Goal: Task Accomplishment & Management: Manage account settings

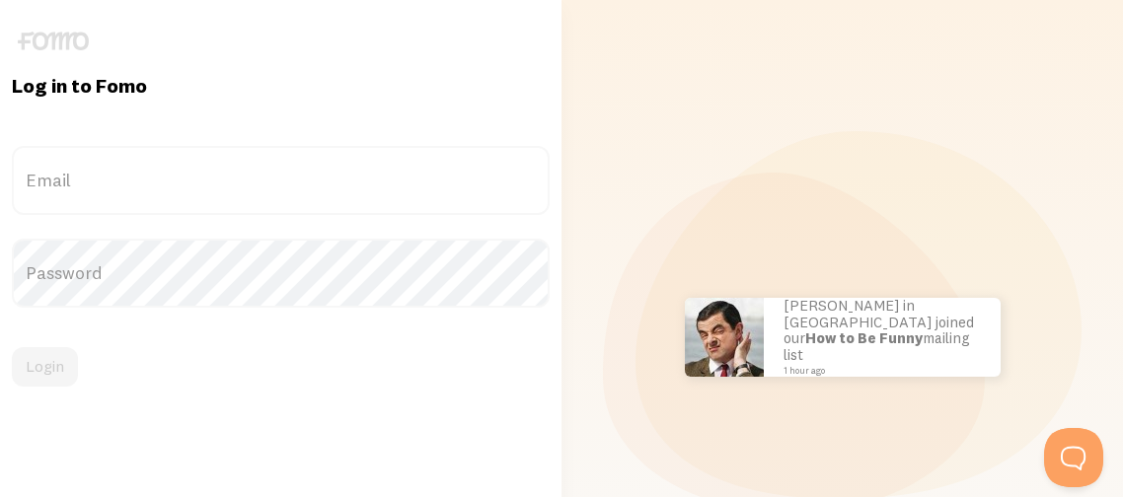
click at [63, 187] on label "Email" at bounding box center [281, 180] width 538 height 69
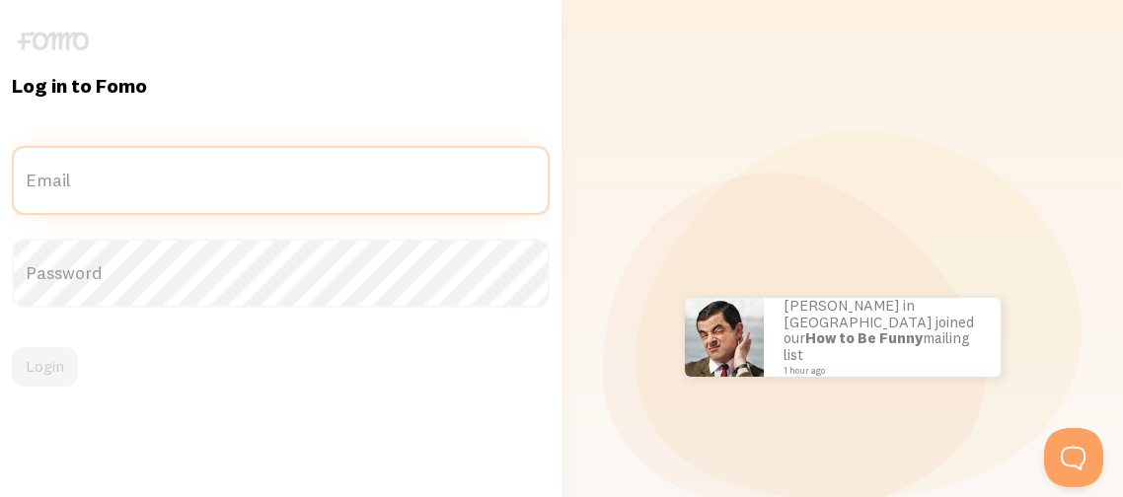
click at [63, 187] on input "Email" at bounding box center [281, 180] width 538 height 69
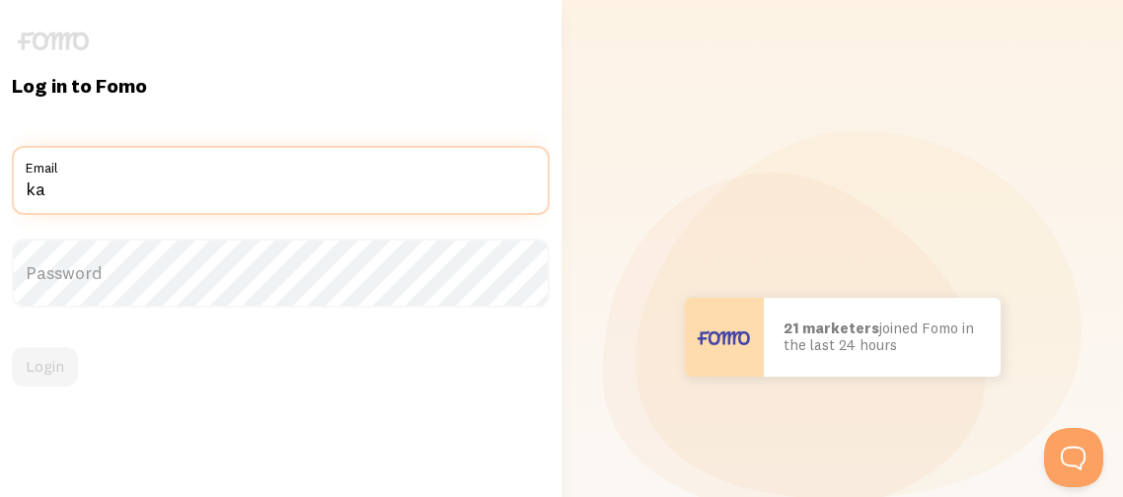
type input "[EMAIL_ADDRESS][DOMAIN_NAME]"
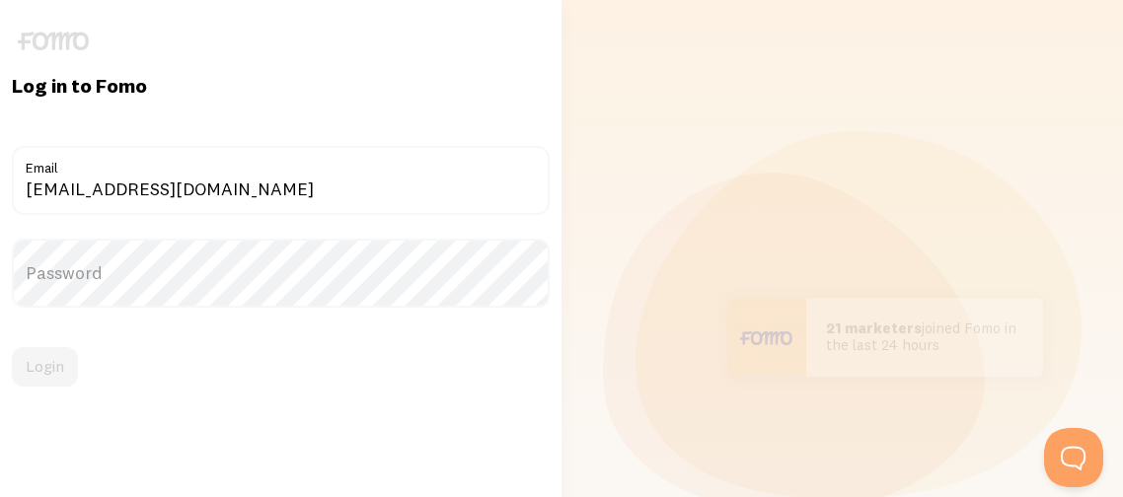
click at [108, 281] on label "Password" at bounding box center [281, 273] width 538 height 69
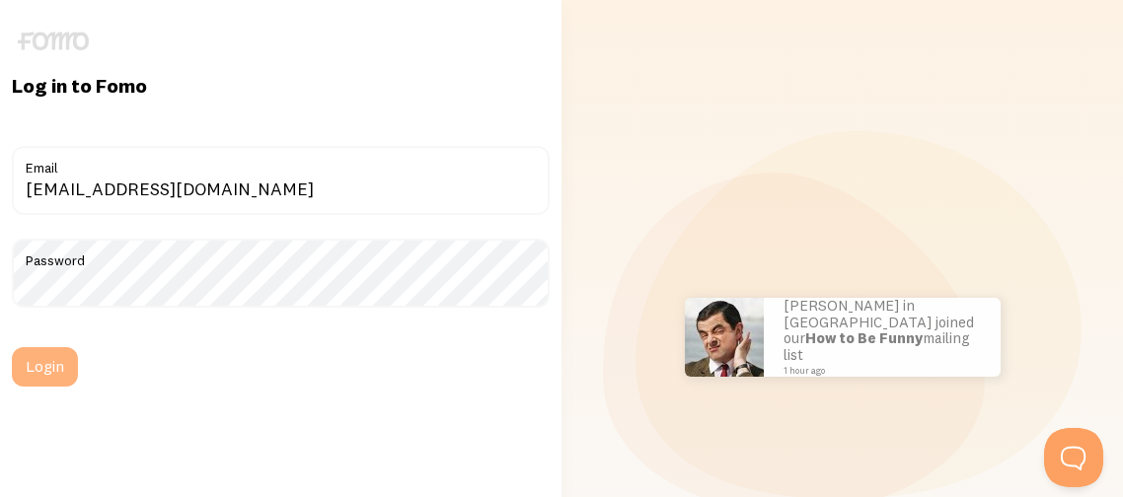
click at [61, 378] on button "Login" at bounding box center [45, 366] width 66 height 39
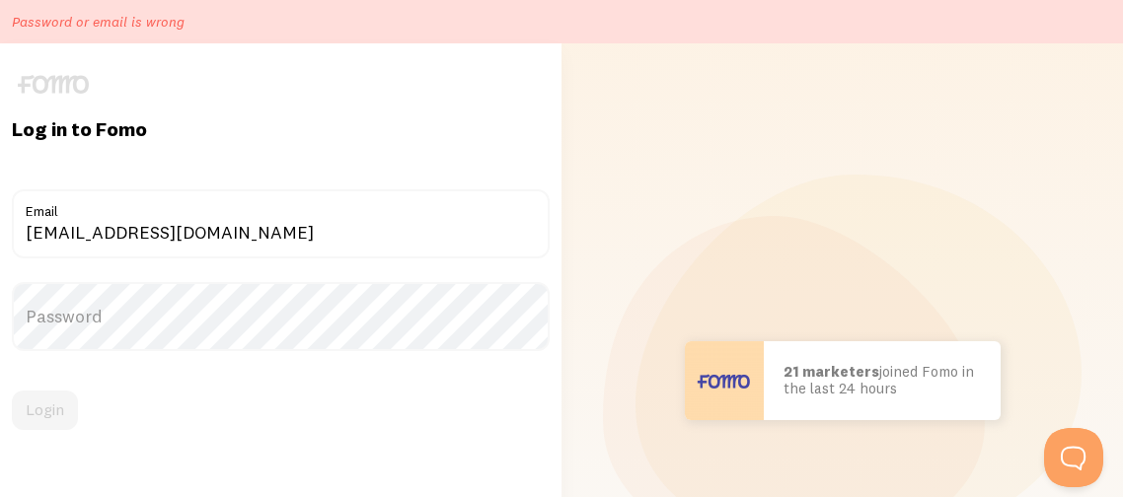
click at [48, 329] on label "Password" at bounding box center [281, 316] width 538 height 69
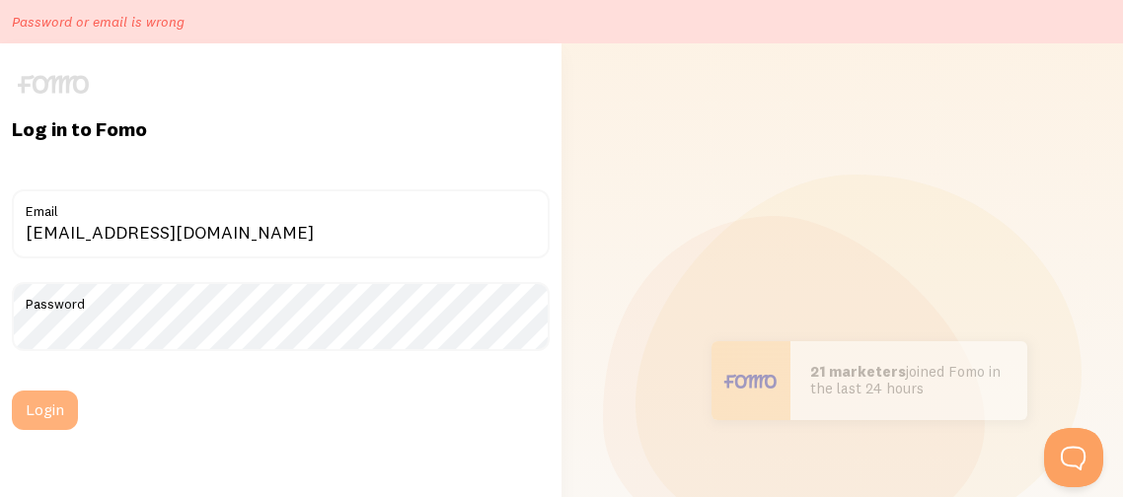
click at [59, 417] on button "Login" at bounding box center [45, 410] width 66 height 39
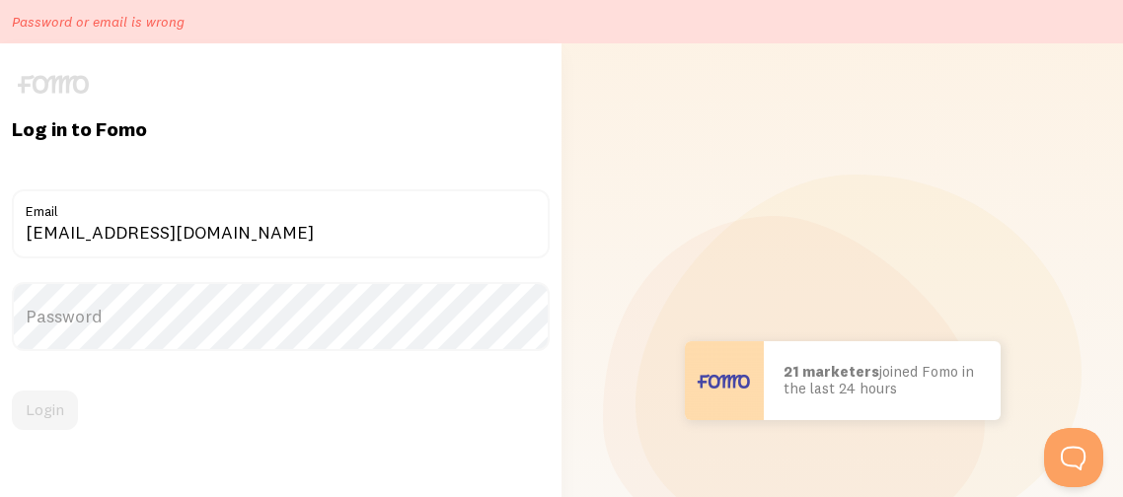
click at [82, 305] on label "Password" at bounding box center [281, 316] width 538 height 69
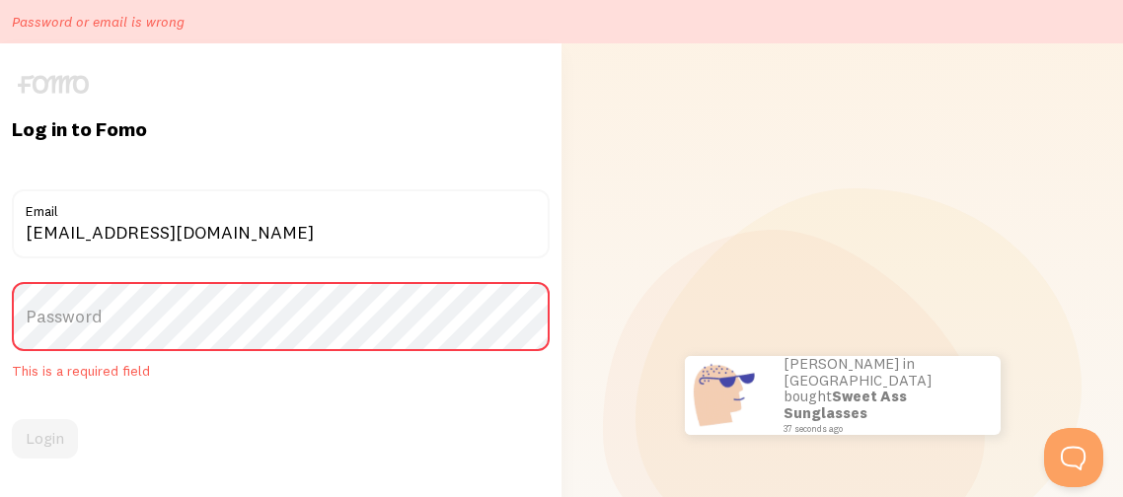
drag, startPoint x: 82, startPoint y: 305, endPoint x: 164, endPoint y: 403, distance: 127.5
click at [164, 403] on form "karmuhlegal@gmail.com Email Password This is a required field Login" at bounding box center [281, 323] width 538 height 269
click at [189, 401] on form "karmuhlegal@gmail.com Email Password This is a required field Login" at bounding box center [281, 323] width 538 height 269
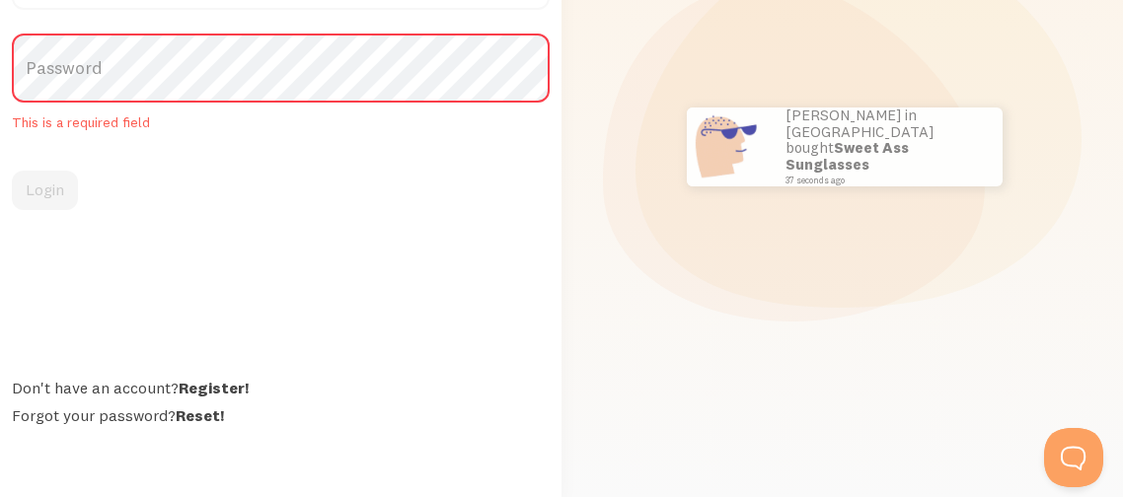
scroll to position [250, 0]
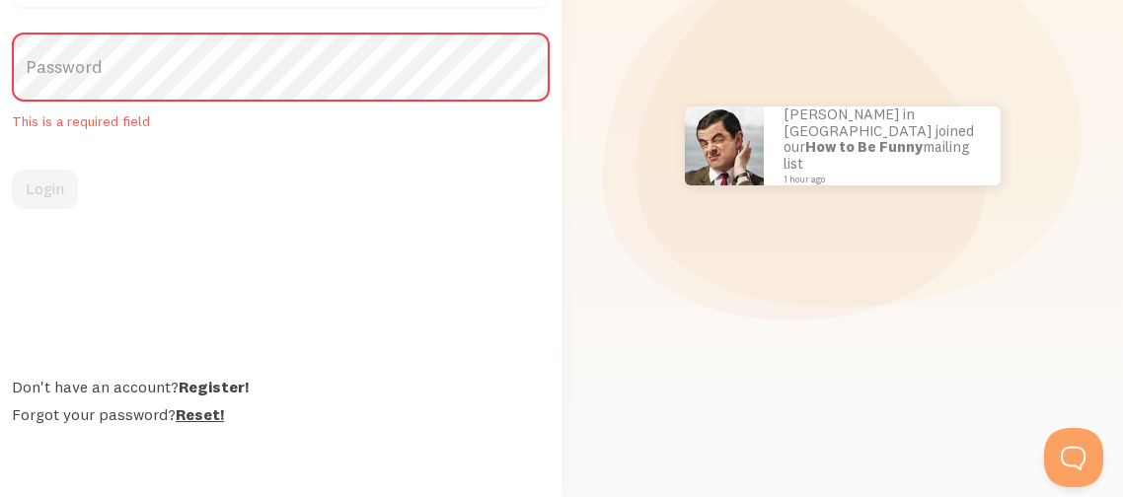
click at [191, 413] on link "Reset!" at bounding box center [200, 415] width 48 height 20
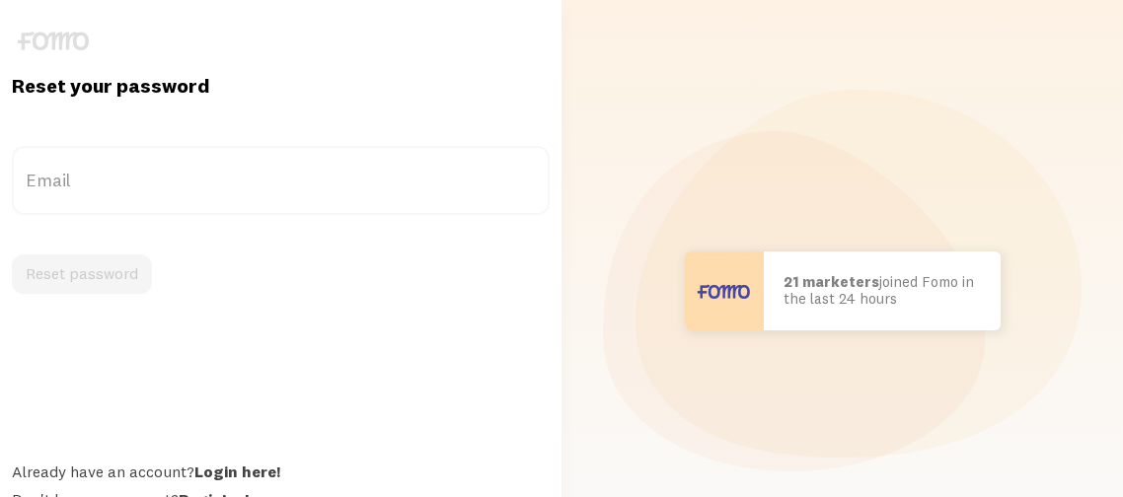
click at [220, 194] on label "Email" at bounding box center [281, 180] width 538 height 69
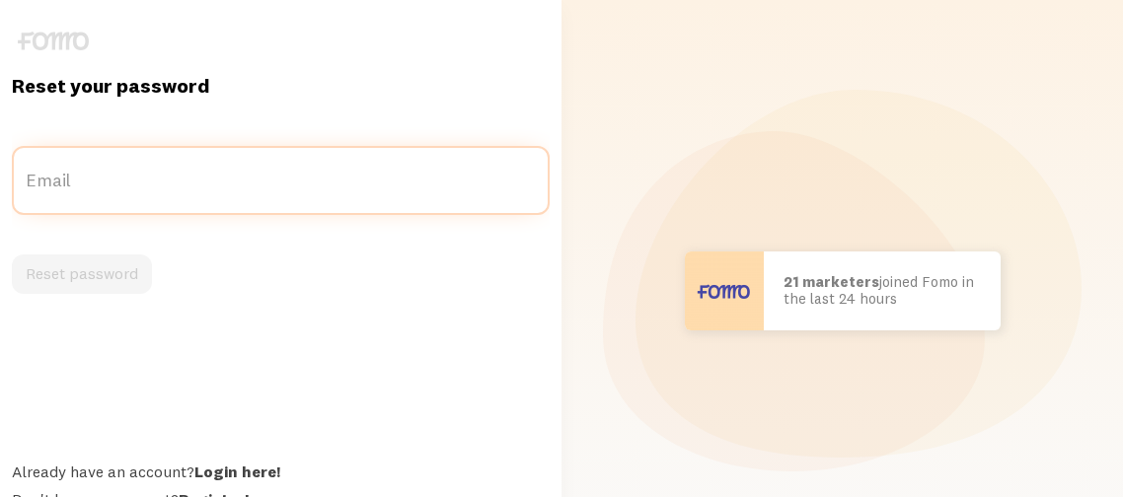
click at [220, 194] on input "Email" at bounding box center [281, 180] width 538 height 69
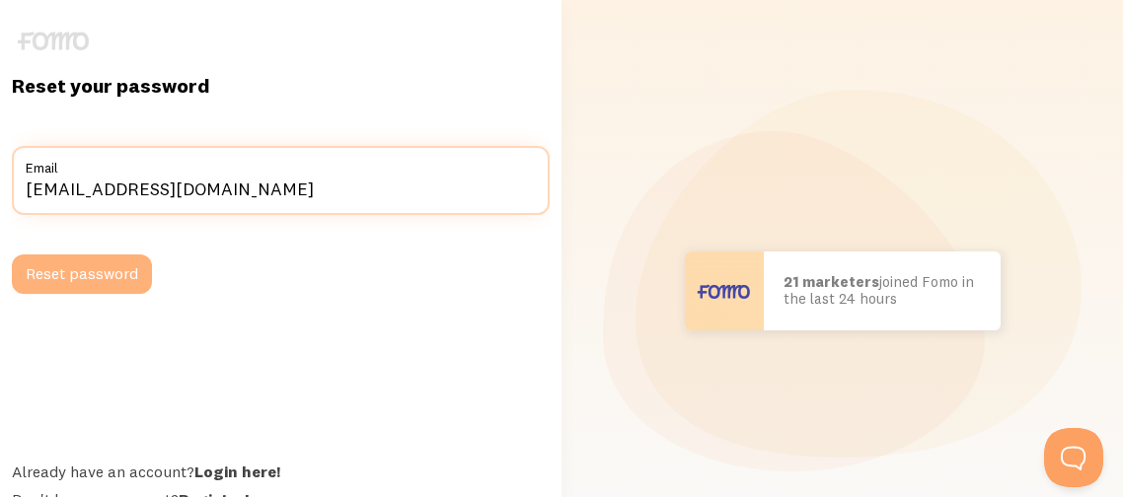
type input "karmuhlegal@gmail.com"
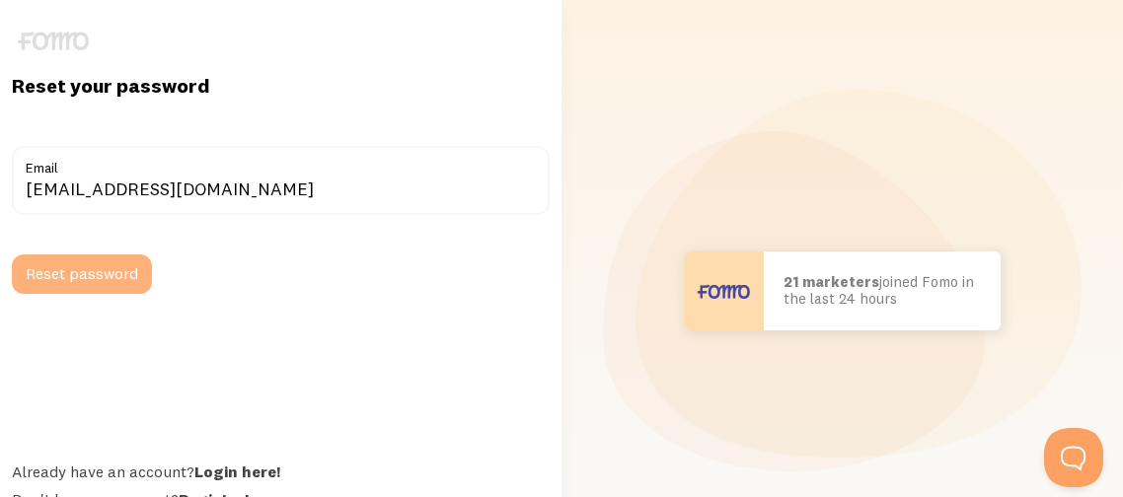
click at [115, 275] on button "Reset password" at bounding box center [82, 274] width 140 height 39
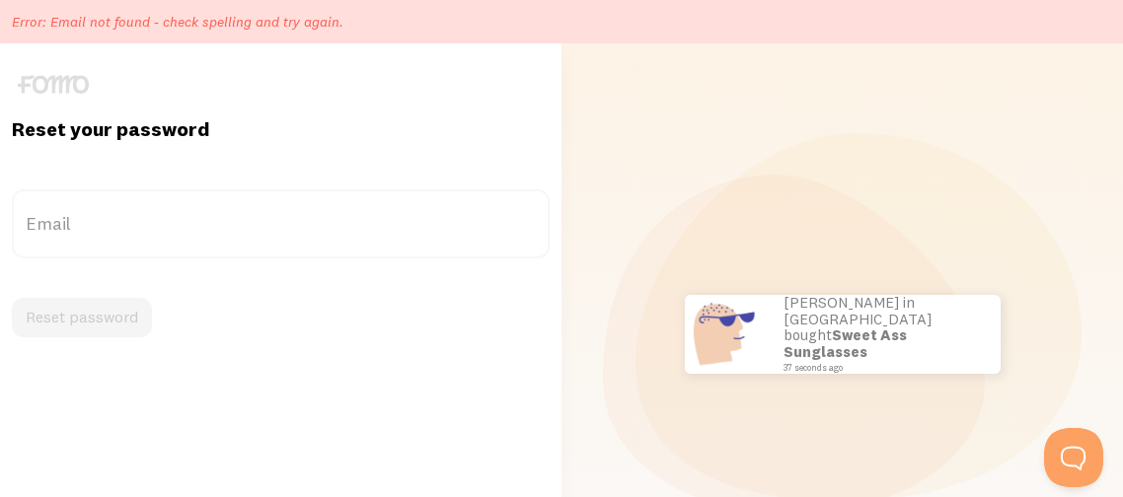
click at [83, 218] on label "Email" at bounding box center [281, 223] width 538 height 69
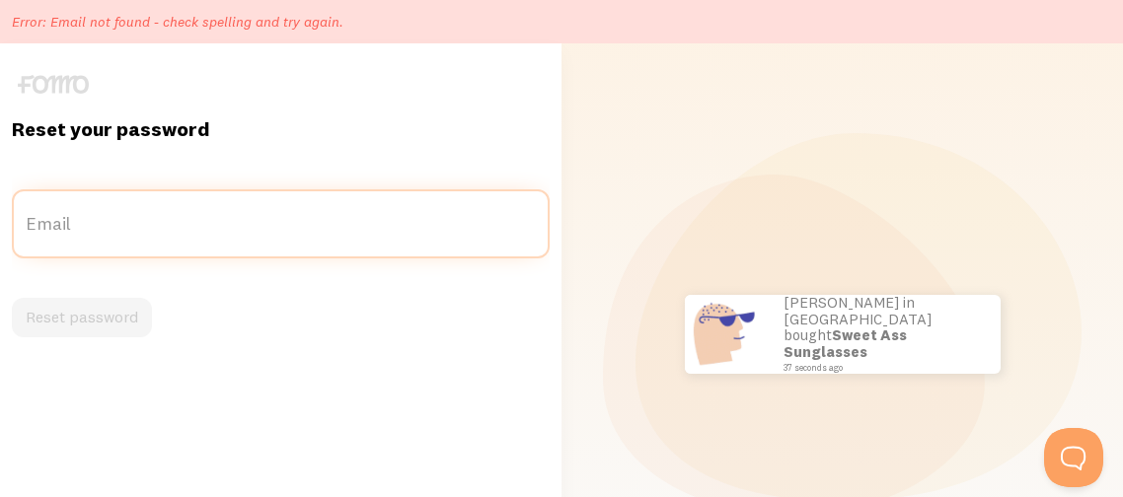
click at [83, 218] on input "Email" at bounding box center [281, 223] width 538 height 69
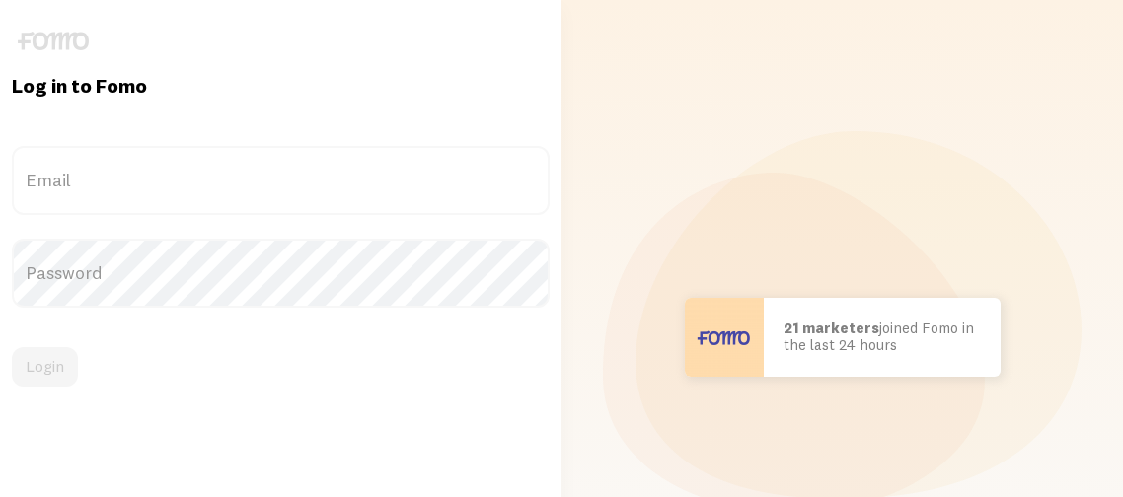
click at [62, 169] on label "Email" at bounding box center [281, 180] width 538 height 69
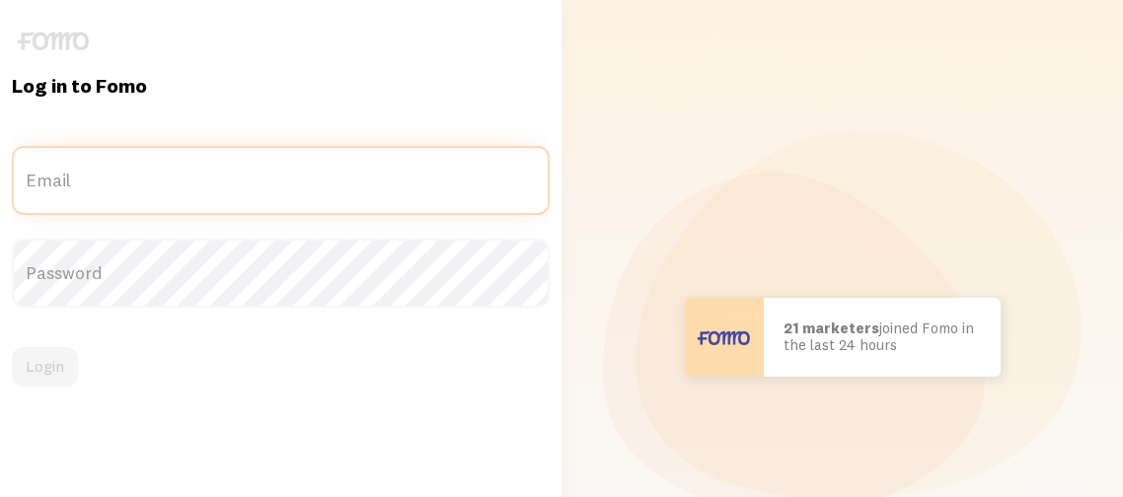
click at [62, 169] on input "Email" at bounding box center [281, 180] width 538 height 69
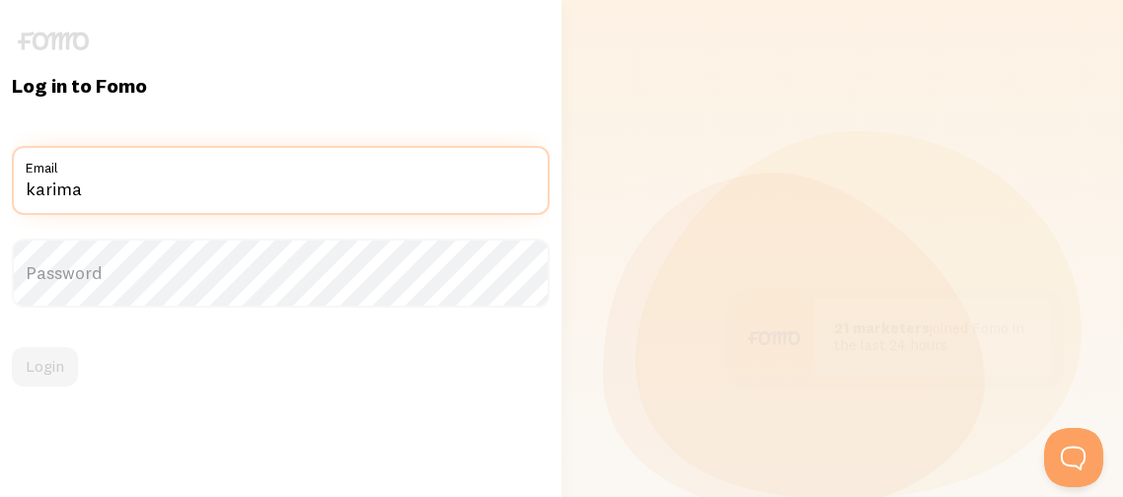
type input "[EMAIL_ADDRESS][DOMAIN_NAME]"
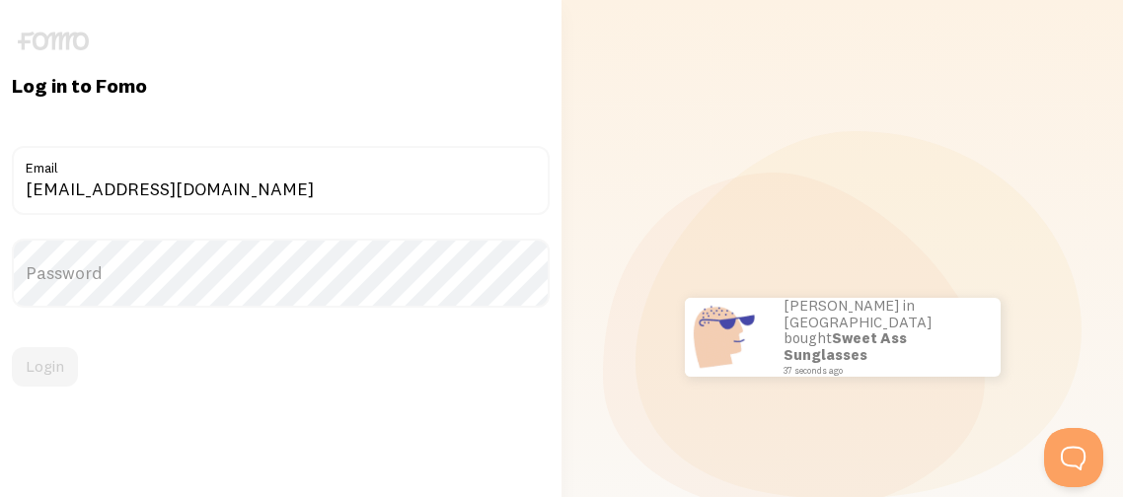
click at [89, 281] on label "Password" at bounding box center [281, 273] width 538 height 69
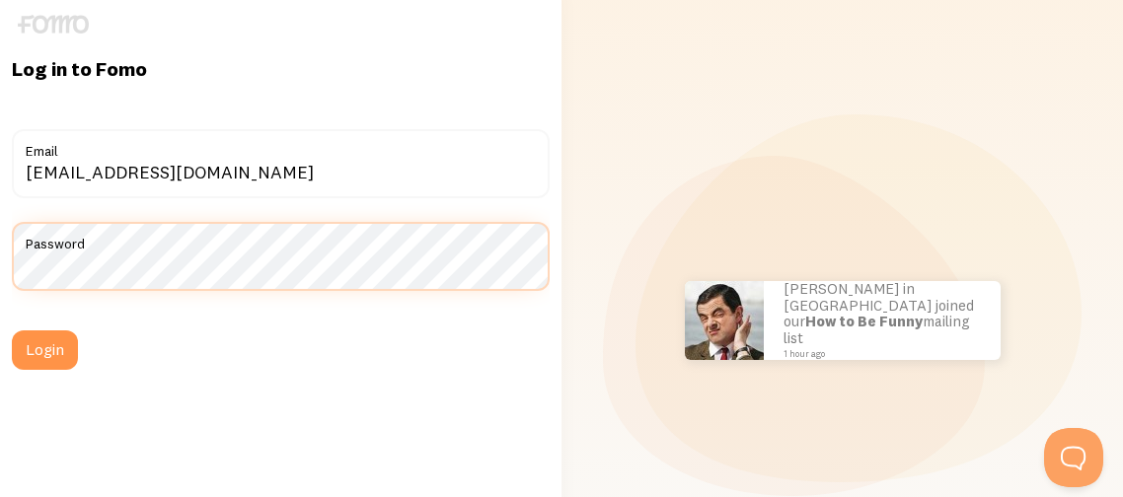
scroll to position [19, 0]
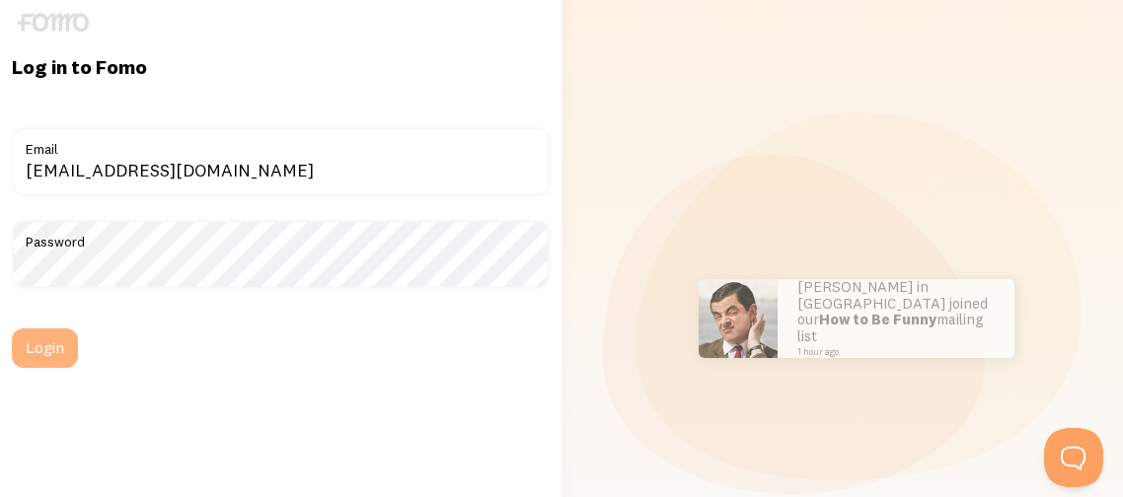
click at [39, 344] on button "Login" at bounding box center [45, 348] width 66 height 39
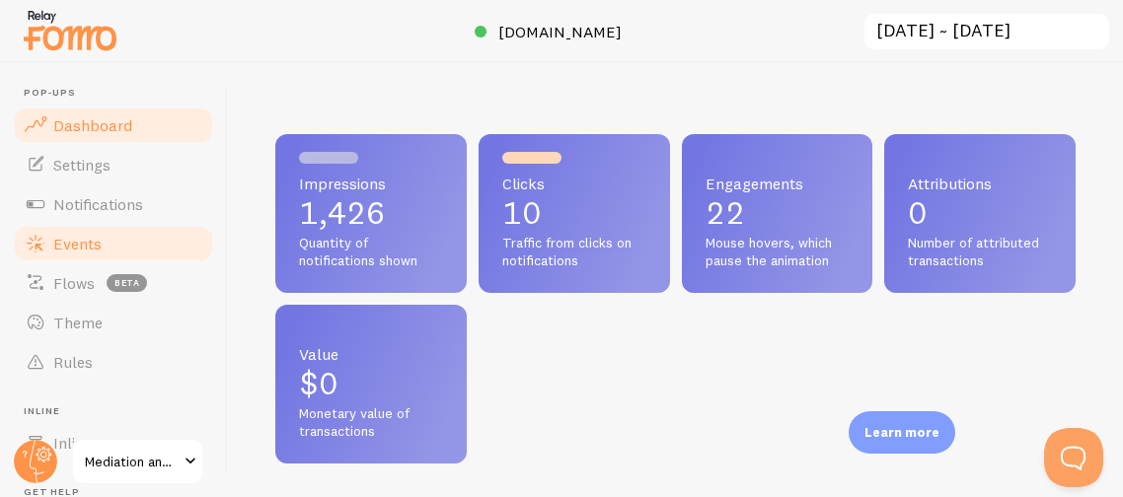
click at [77, 249] on span "Events" at bounding box center [77, 244] width 48 height 20
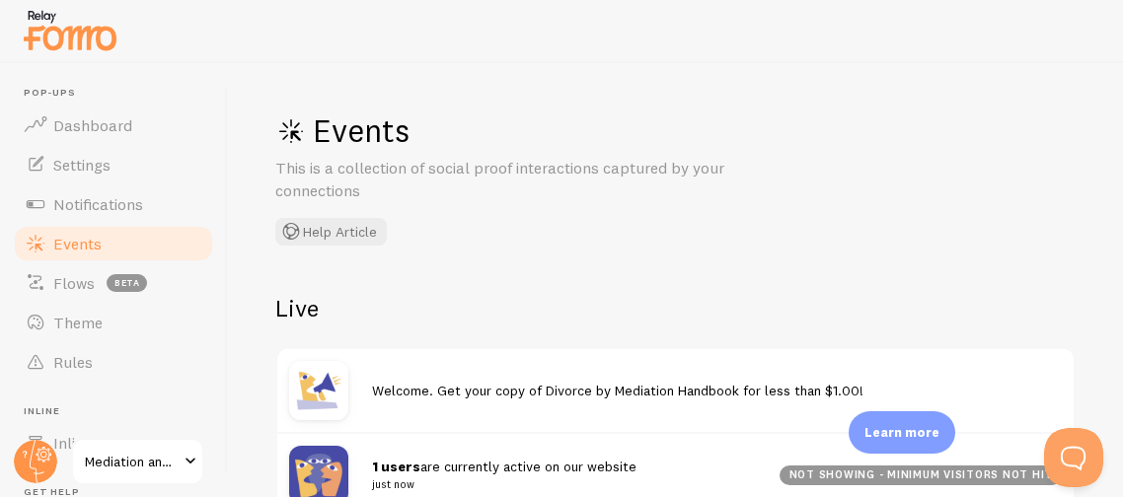
click at [516, 274] on div "Events This is a collection of social proof interactions captured by your conne…" at bounding box center [675, 280] width 895 height 434
